Goal: Complete application form

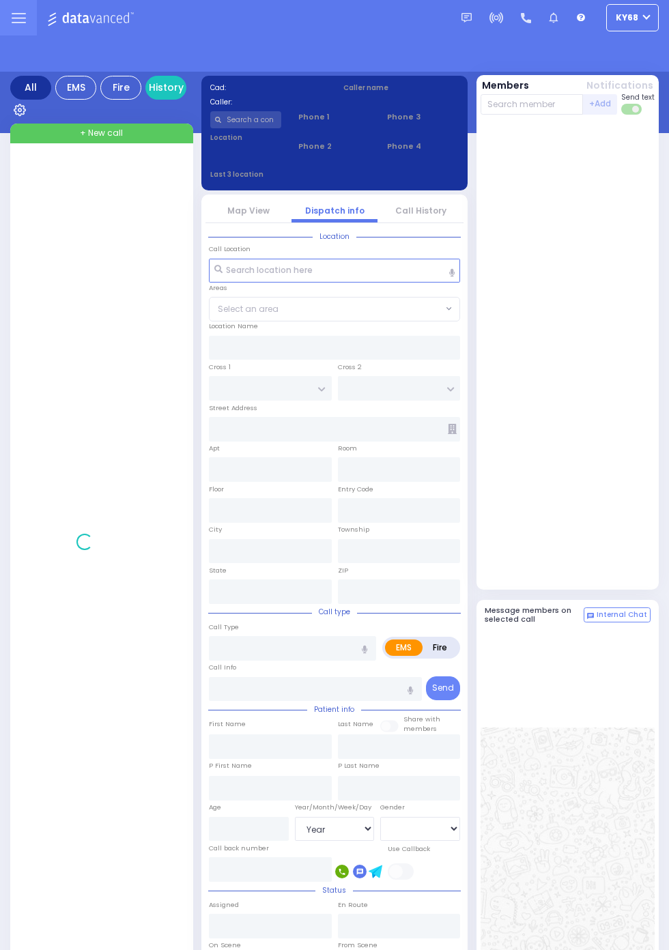
select select "Year"
select select "[DEMOGRAPHIC_DATA]"
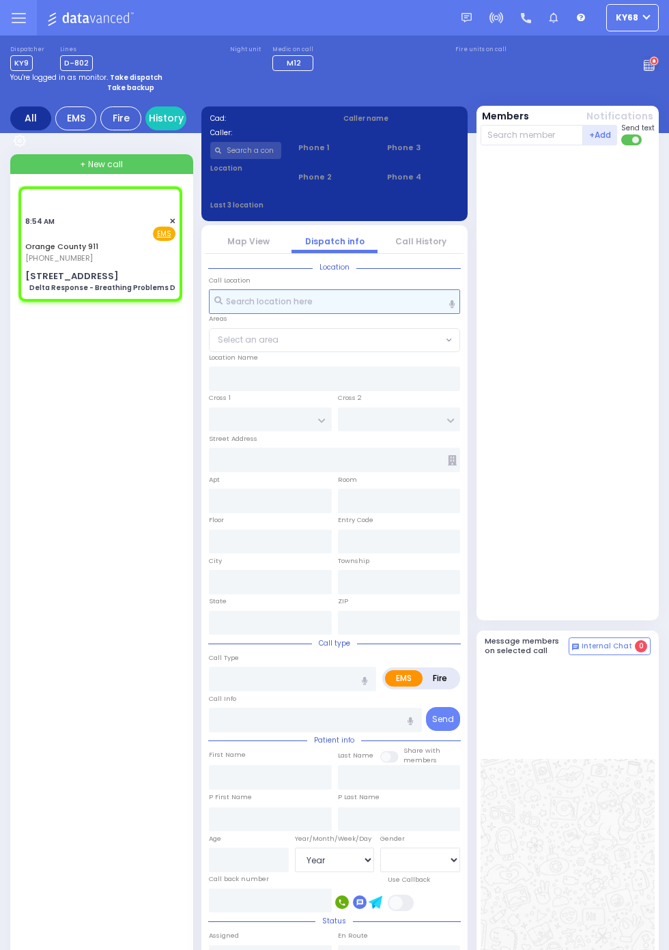
select select
type input "Delta Response - Breathing Problems D"
radio input "true"
type input "Nature: : Delta Response - Breathing Problems D Address: : 56 Buena Vista Ter, …"
select select
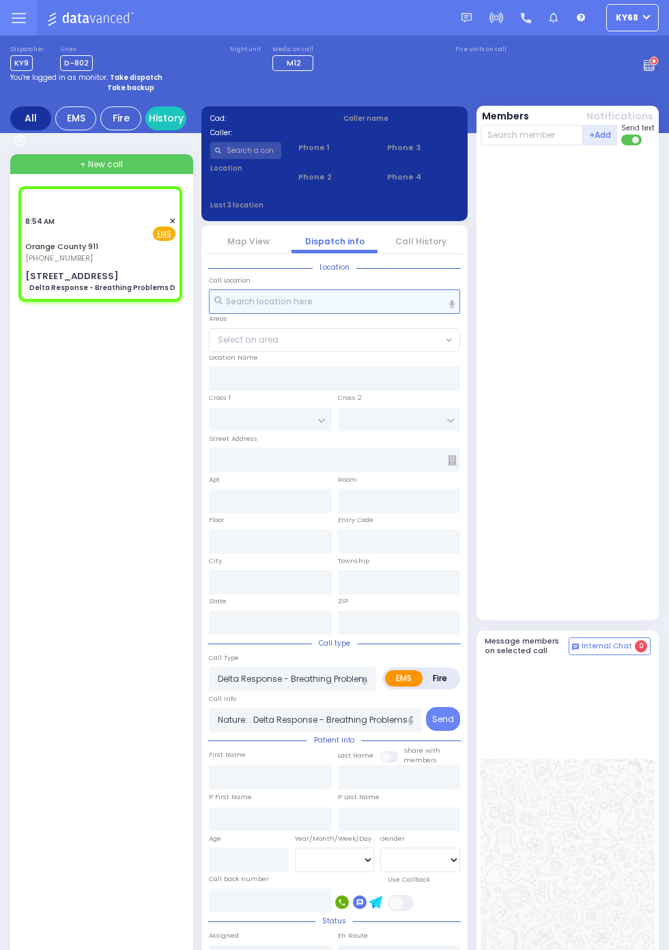
select select
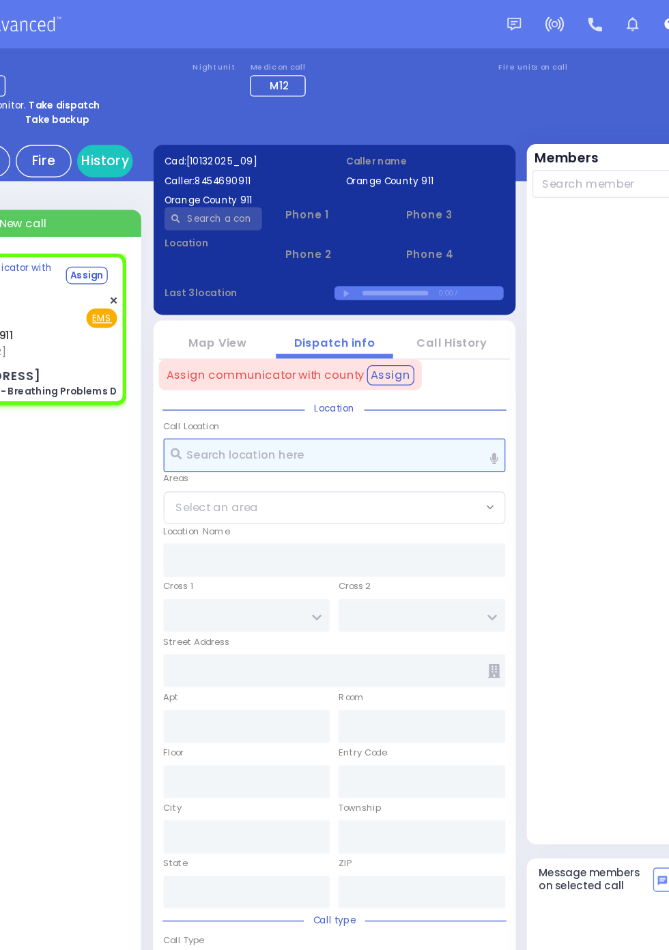
select select
radio input "true"
select select
type input "56 Buena Vista Ter"
type input "Monroe"
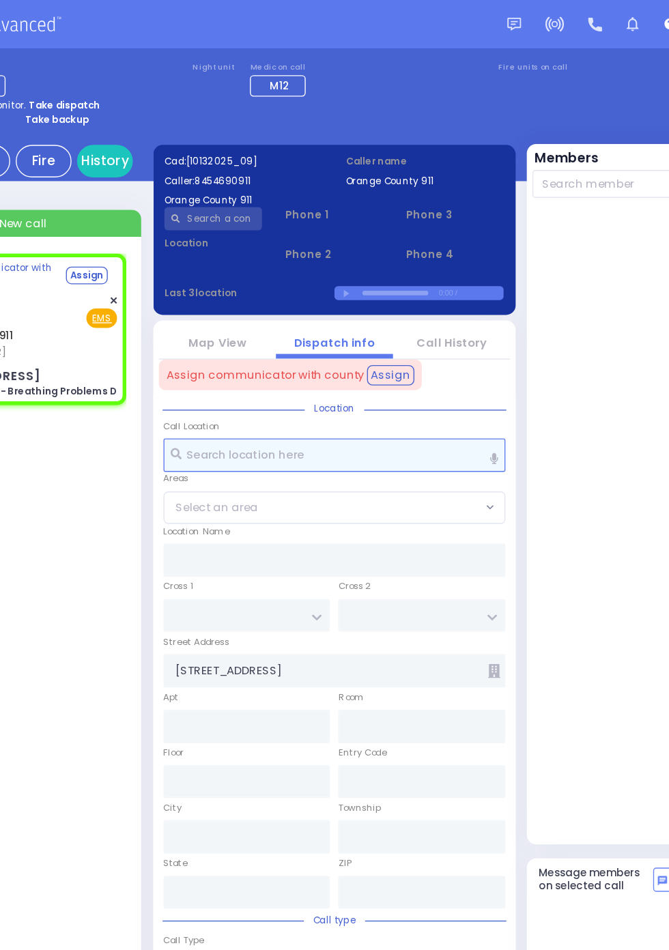
type input "New York"
type input "10917"
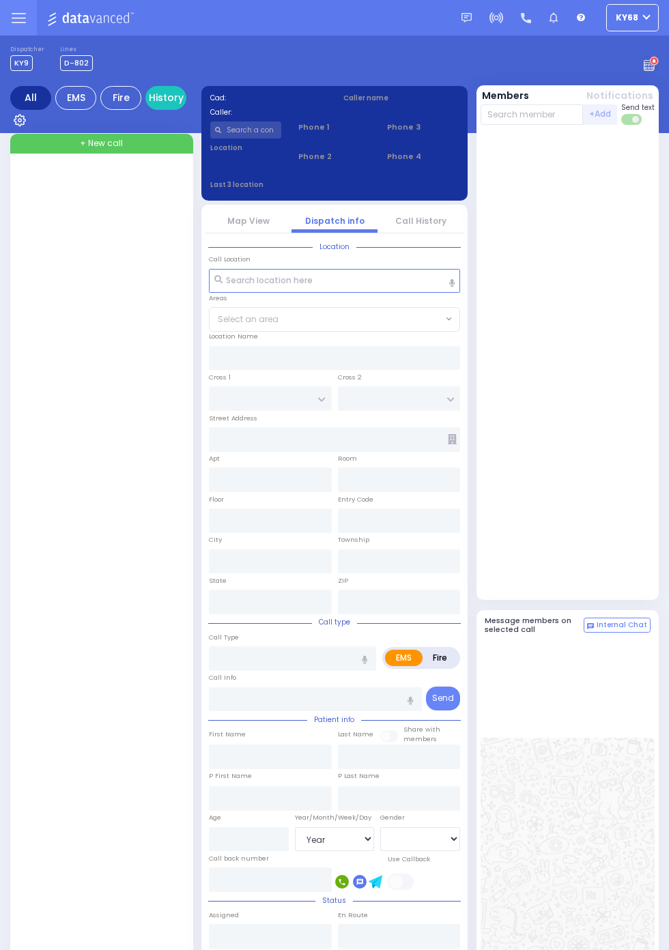
select select "Year"
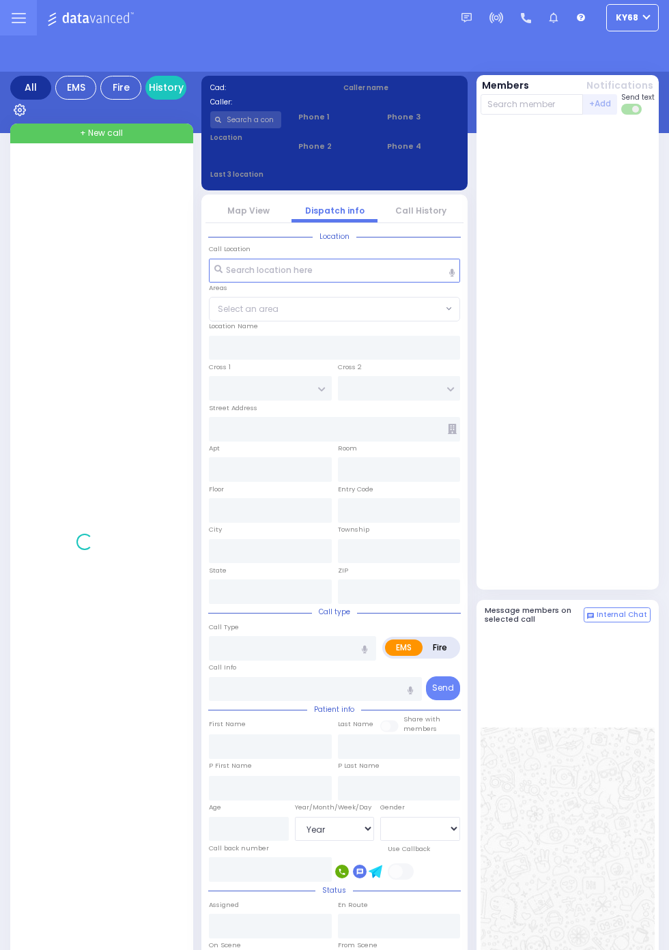
select select "Year"
